Goal: Find specific page/section: Find specific page/section

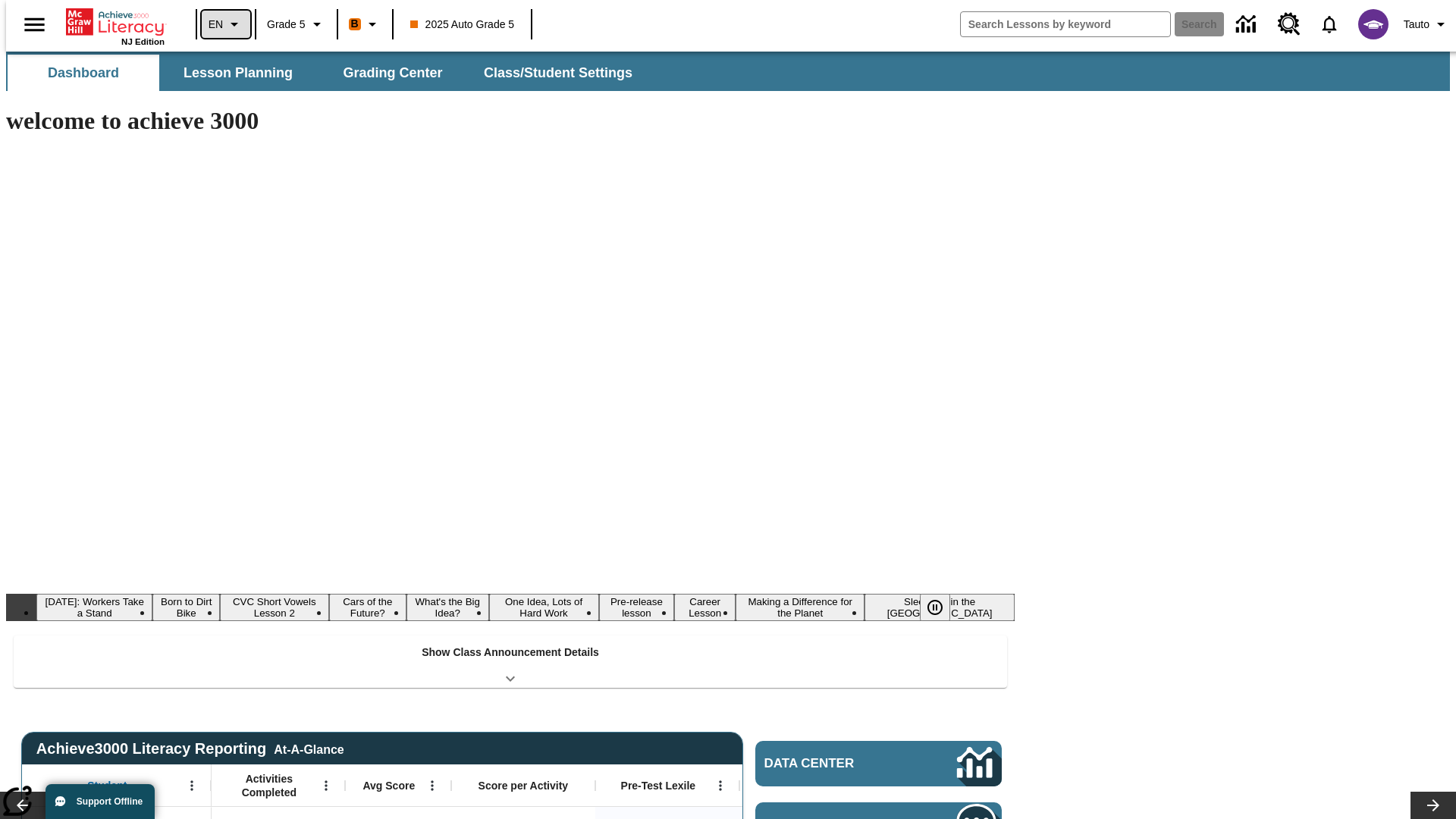
click at [225, 24] on icon "Language: EN, Select a language" at bounding box center [234, 24] width 18 height 18
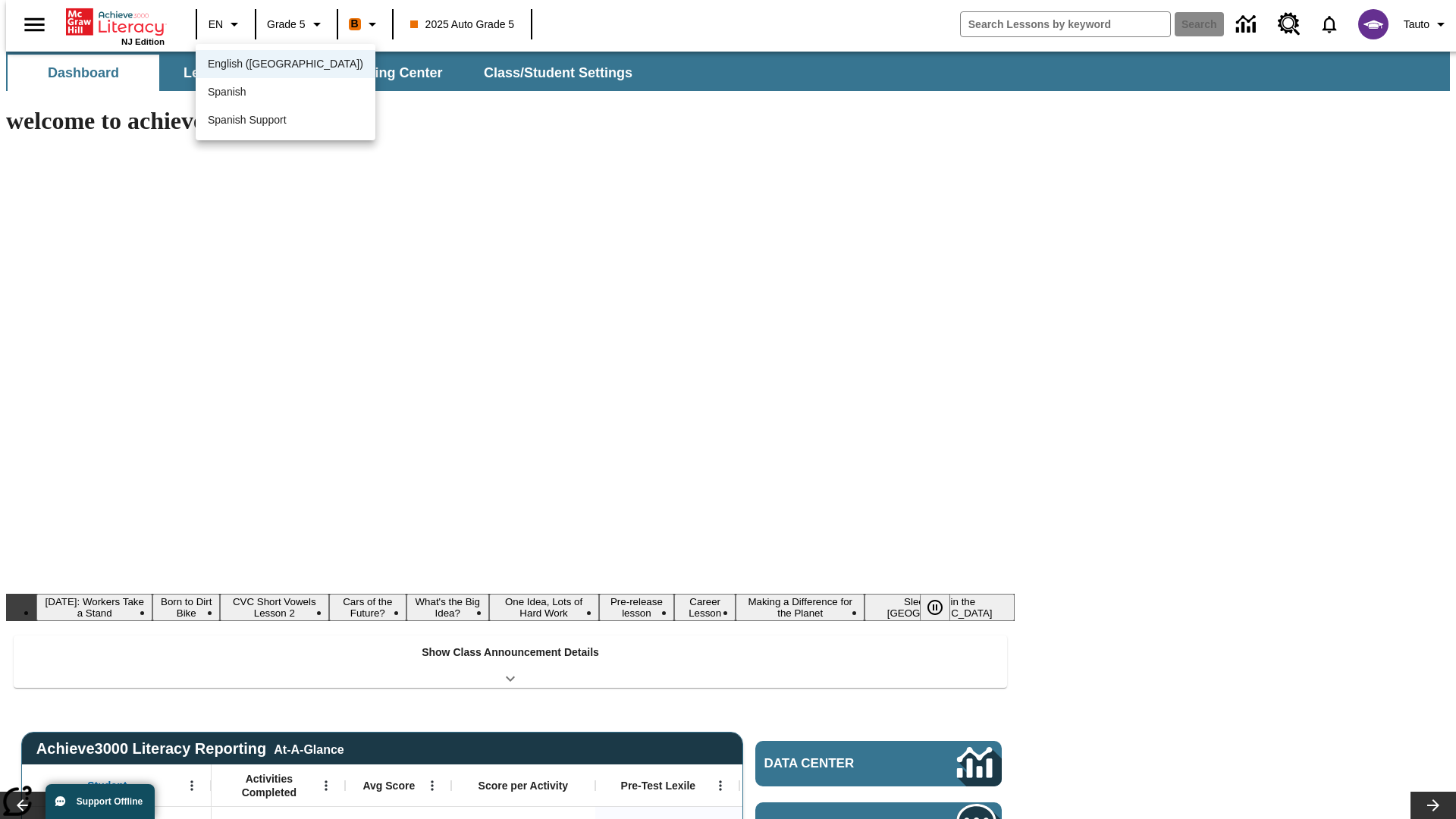
click at [253, 65] on span "English ([GEOGRAPHIC_DATA])" at bounding box center [286, 64] width 156 height 16
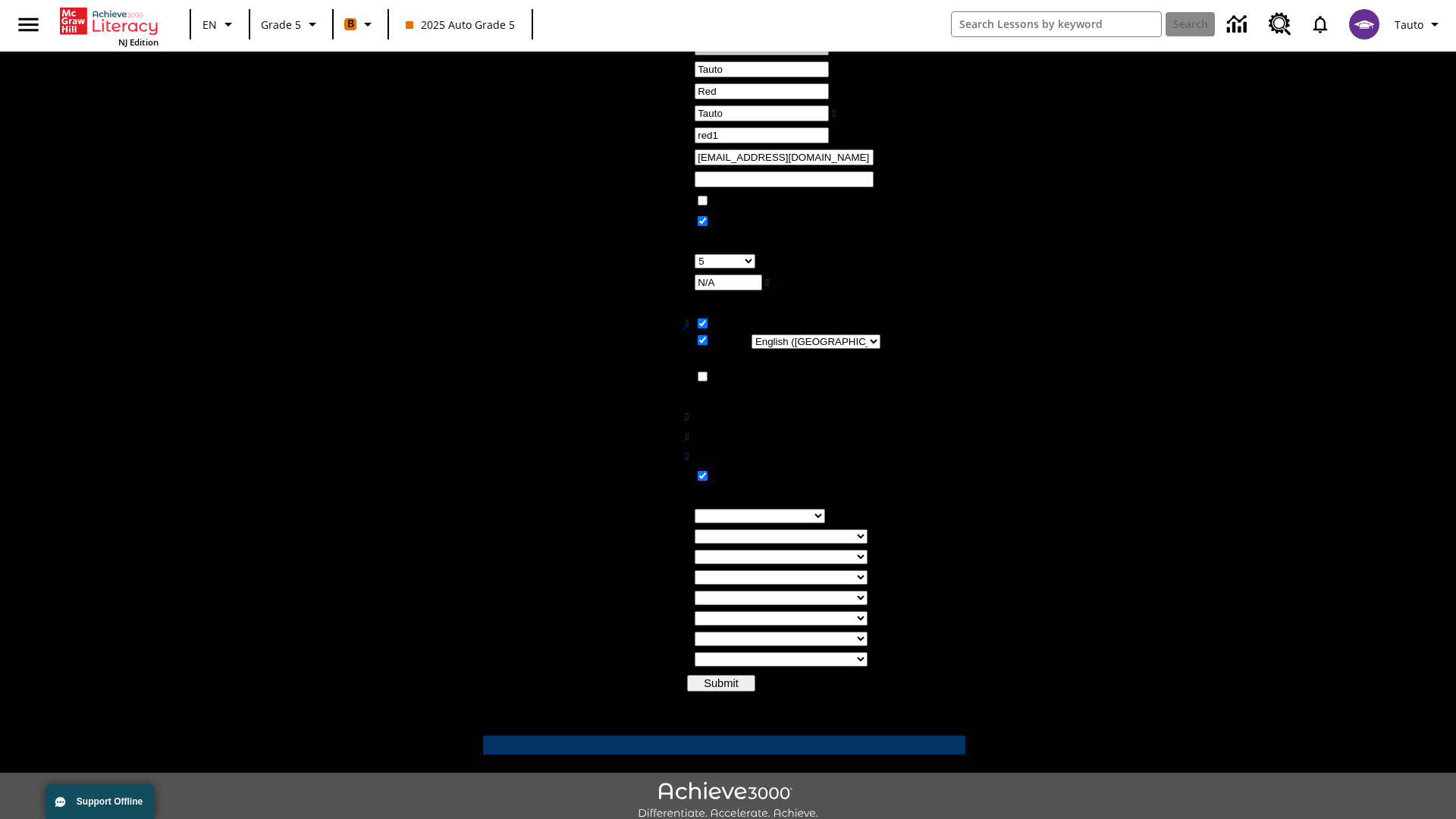
scroll to position [333, 0]
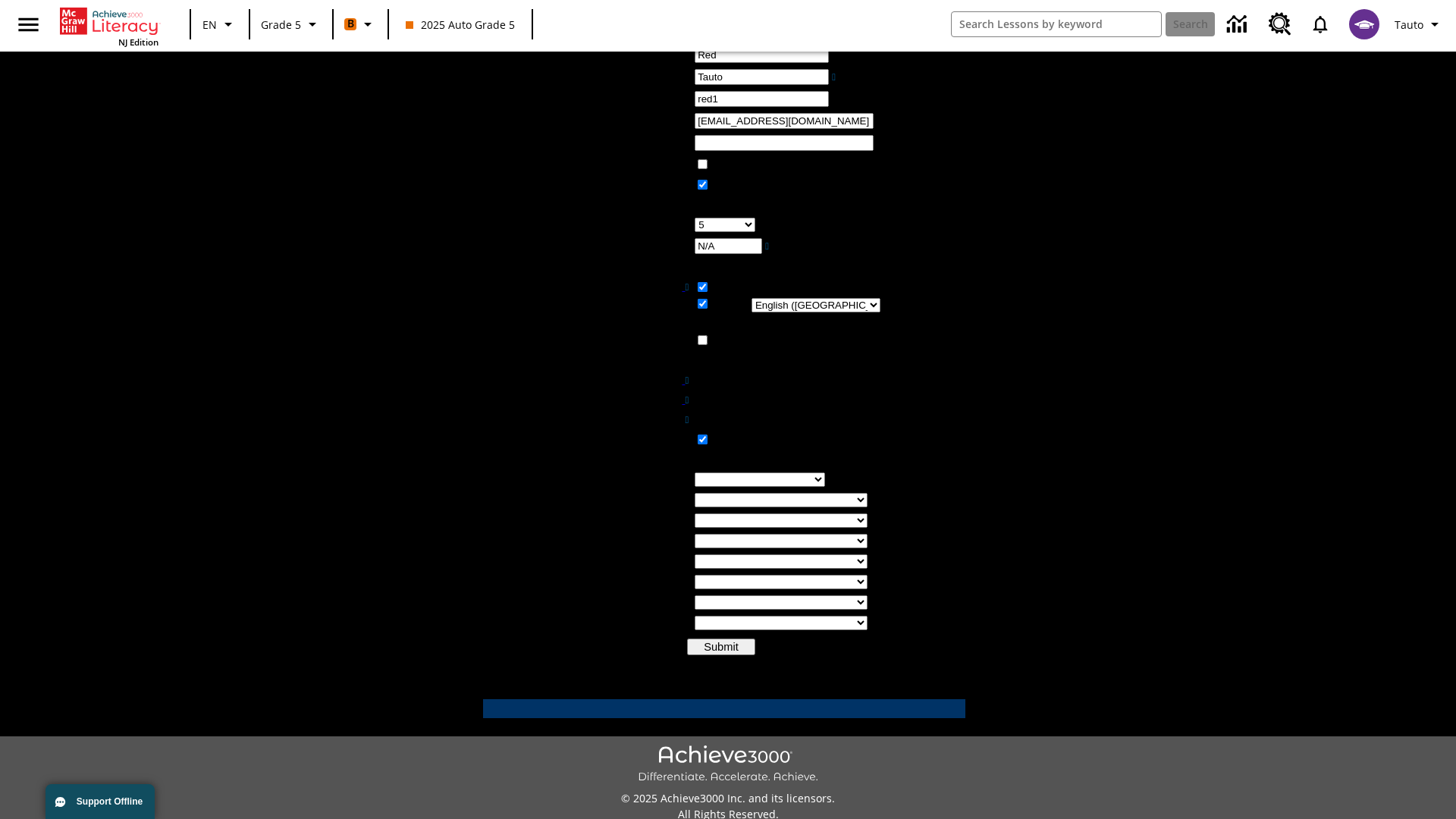
click at [681, 133] on td "Email Address" at bounding box center [589, 121] width 208 height 20
